Goal: Task Accomplishment & Management: Manage account settings

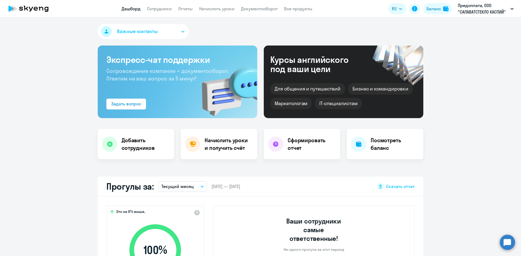
select select "30"
drag, startPoint x: 255, startPoint y: 7, endPoint x: 251, endPoint y: 10, distance: 4.8
click at [255, 8] on link "Документооборот" at bounding box center [259, 8] width 37 height 5
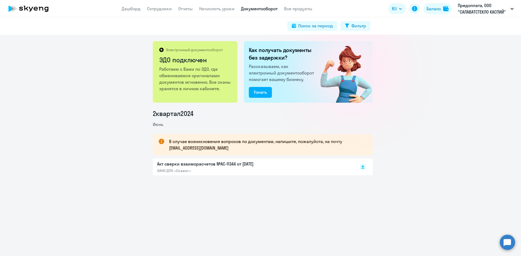
click at [205, 167] on div "Акт сверки взаиморасчетов №AC-11344 от 26.06.2024 ОАНО ДПО «Скаенг»" at bounding box center [214, 167] width 114 height 12
click at [254, 90] on div "Узнать" at bounding box center [260, 92] width 13 height 7
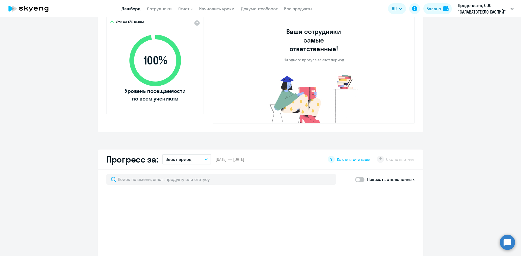
scroll to position [271, 0]
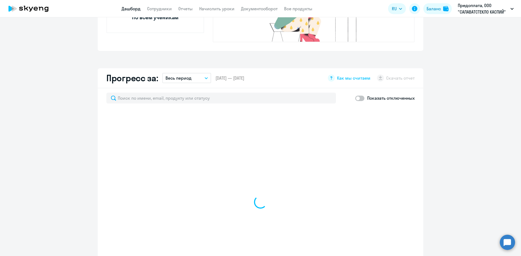
select select "30"
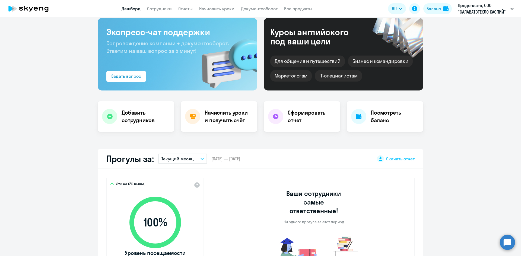
scroll to position [0, 0]
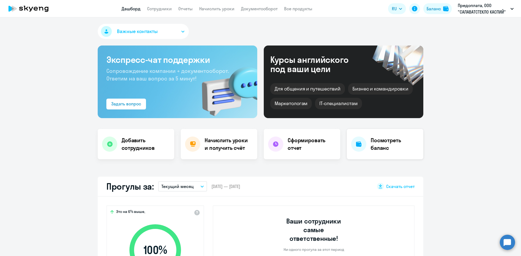
click at [365, 146] on div "Посмотреть баланс" at bounding box center [385, 144] width 76 height 30
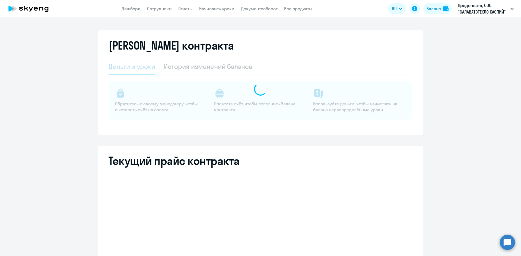
select select "english_adult_not_native_speaker"
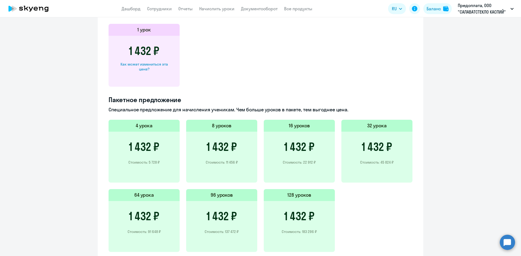
scroll to position [54, 0]
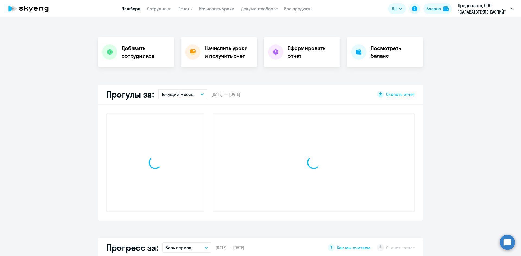
scroll to position [92, 0]
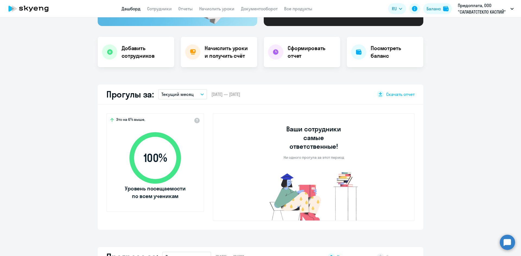
select select "30"
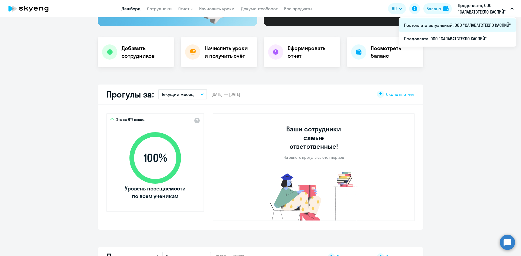
click at [474, 25] on li "Постоплата актуальный, ООО "САЛАВАТСТЕКЛО КАСПИЙ"" at bounding box center [457, 25] width 118 height 14
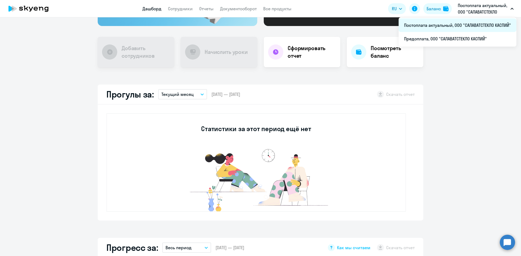
click at [471, 26] on li "Постоплата актуальный, ООО "САЛАВАТСТЕКЛО КАСПИЙ"" at bounding box center [457, 25] width 118 height 14
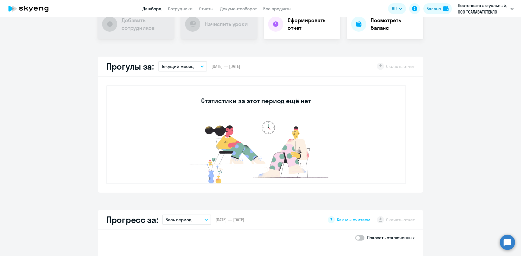
scroll to position [12, 0]
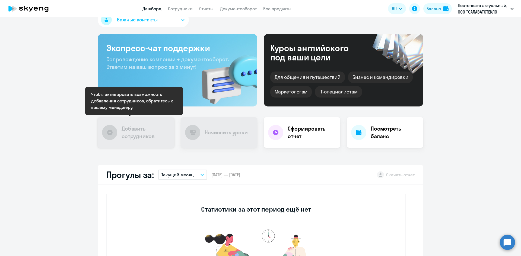
click at [116, 139] on div "Добавить сотрудников" at bounding box center [136, 132] width 76 height 30
click at [104, 131] on div at bounding box center [109, 132] width 15 height 15
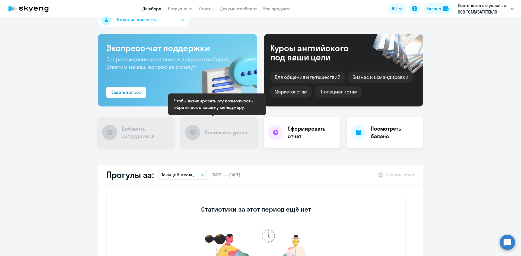
click at [216, 134] on h4 "Начислить уроки" at bounding box center [225, 133] width 43 height 8
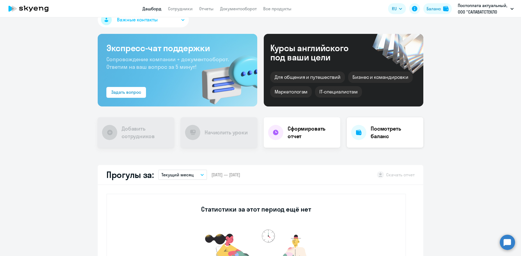
click at [361, 134] on div at bounding box center [358, 132] width 15 height 15
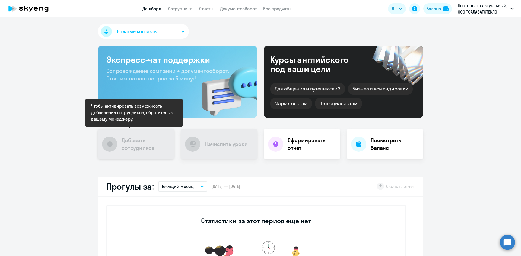
click at [146, 144] on h4 "Добавить сотрудников" at bounding box center [145, 144] width 48 height 15
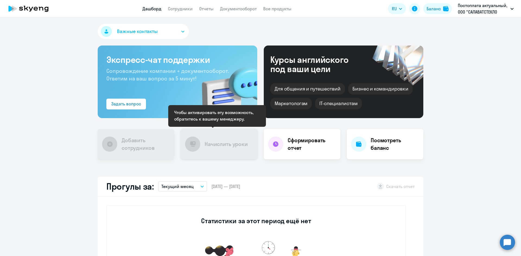
click at [210, 148] on div "Начислить уроки" at bounding box center [219, 144] width 76 height 30
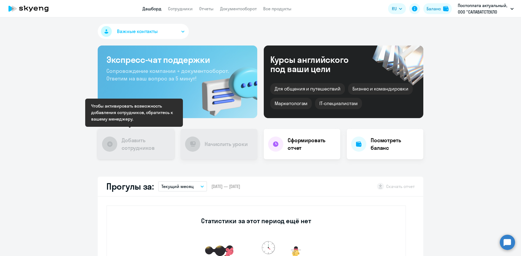
click at [126, 144] on h4 "Добавить сотрудников" at bounding box center [145, 144] width 48 height 15
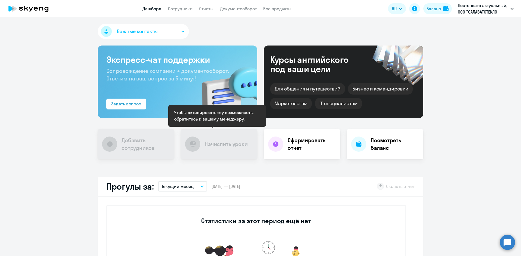
drag, startPoint x: 197, startPoint y: 139, endPoint x: 178, endPoint y: 137, distance: 19.3
click at [197, 139] on div "Начислить уроки" at bounding box center [219, 144] width 76 height 30
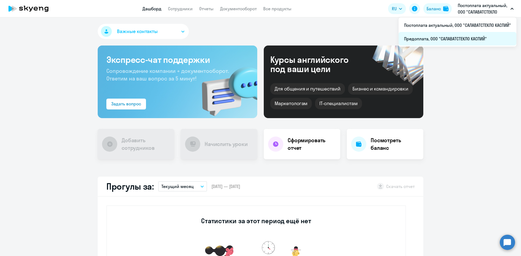
click at [455, 42] on li "Предоплата, ООО "САЛАВАТСТЕКЛО КАСПИЙ"" at bounding box center [457, 39] width 118 height 14
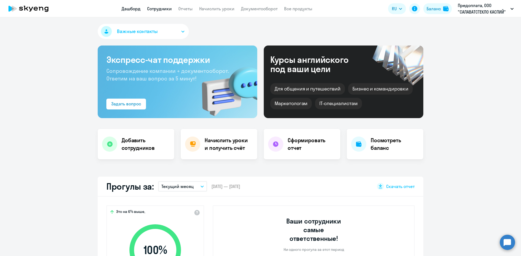
click at [154, 8] on link "Сотрудники" at bounding box center [159, 8] width 25 height 5
select select "30"
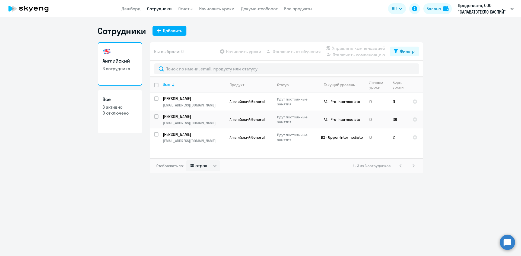
click at [123, 115] on p "0 отключено" at bounding box center [120, 113] width 35 height 6
select select "30"
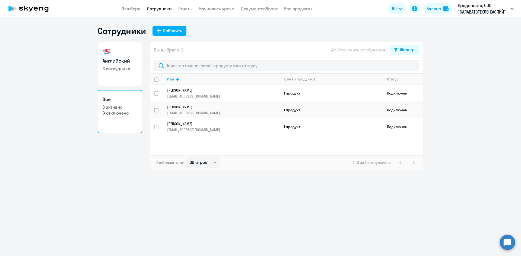
click at [155, 95] on input "select row 23992684" at bounding box center [159, 96] width 11 height 11
checkbox input "true"
click at [396, 94] on td "Подключен" at bounding box center [402, 93] width 41 height 17
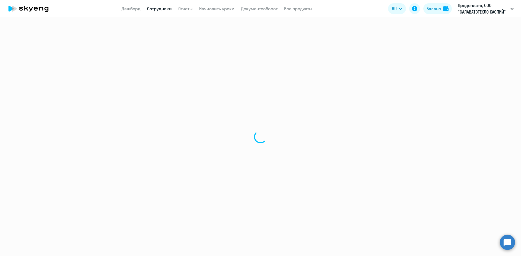
select select "english"
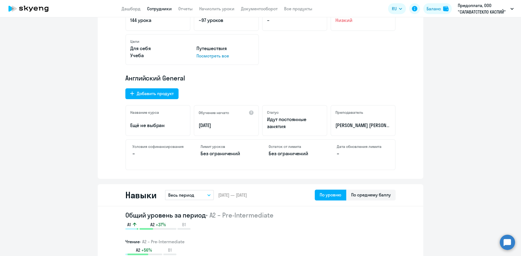
scroll to position [190, 0]
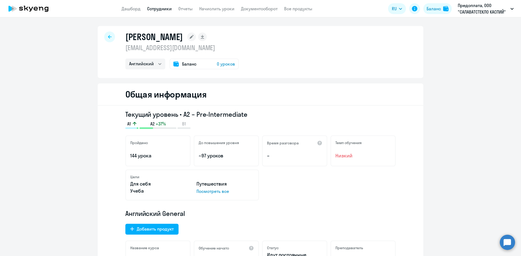
select select "30"
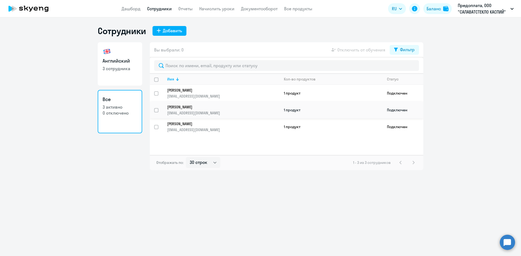
click at [211, 112] on p "[EMAIL_ADDRESS][DOMAIN_NAME]" at bounding box center [223, 113] width 112 height 5
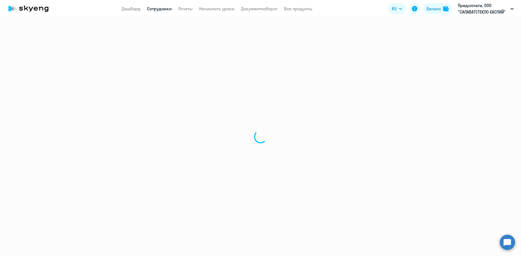
select select "english"
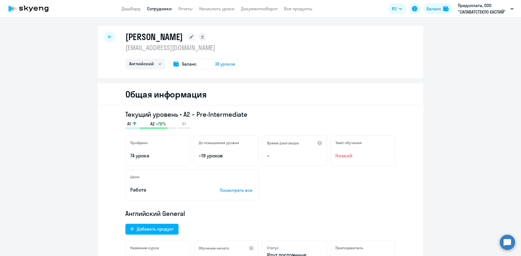
select select "30"
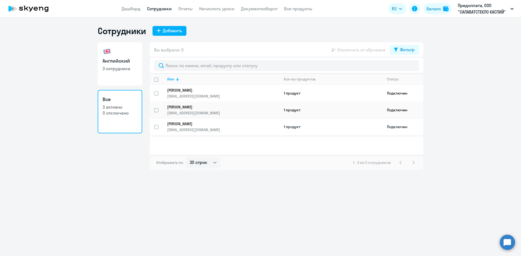
click at [177, 124] on p "[PERSON_NAME]" at bounding box center [219, 123] width 105 height 5
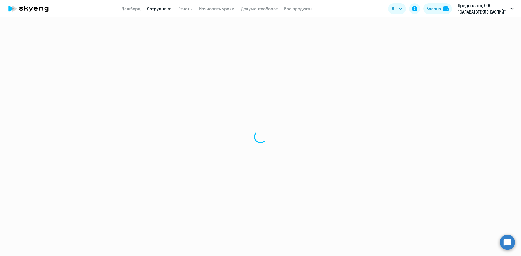
select select "english"
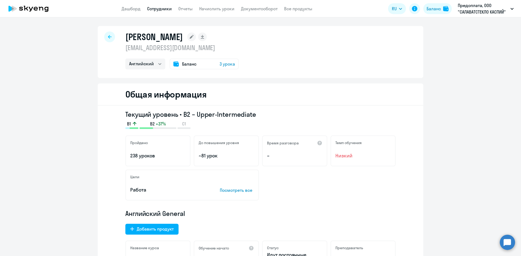
select select "30"
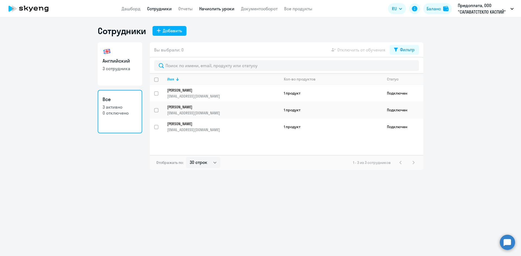
click at [208, 8] on link "Начислить уроки" at bounding box center [216, 8] width 35 height 5
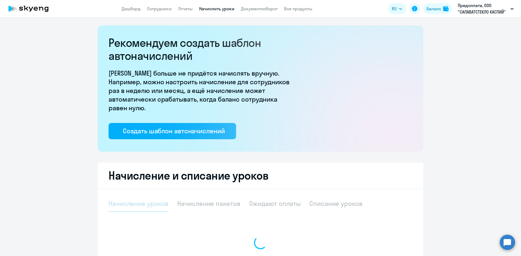
select select "10"
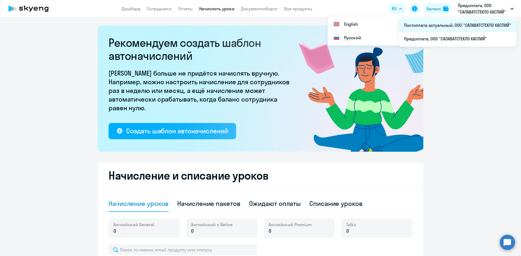
click at [456, 30] on li "Постоплата актуальный, ООО "САЛАВАТСТЕКЛО КАСПИЙ"" at bounding box center [457, 25] width 118 height 14
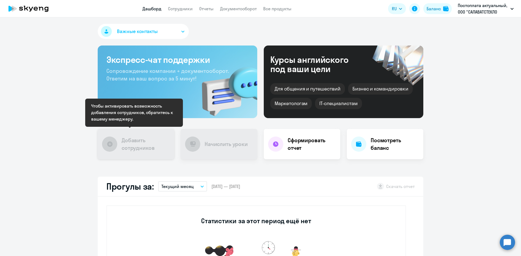
click at [109, 143] on icon at bounding box center [109, 144] width 5 height 5
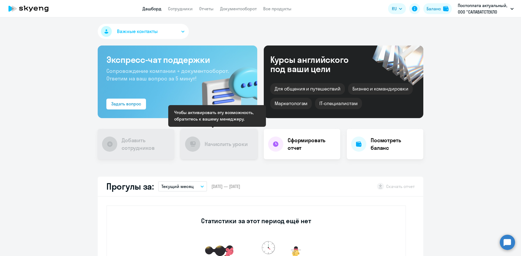
click at [189, 148] on div at bounding box center [192, 144] width 15 height 15
